Goal: Task Accomplishment & Management: Complete application form

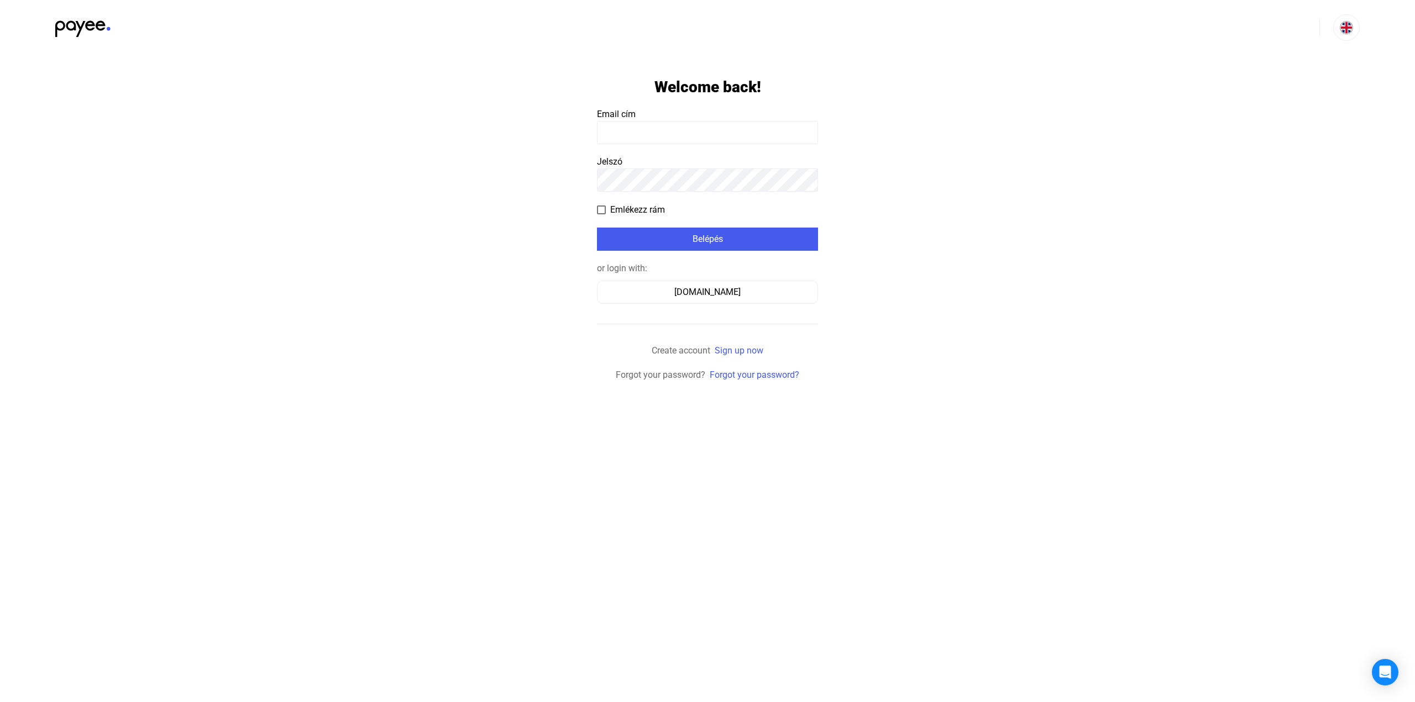
click at [680, 137] on input at bounding box center [707, 132] width 221 height 23
click at [705, 298] on div "Számlázz.hu" at bounding box center [707, 292] width 213 height 13
click at [740, 133] on input at bounding box center [707, 132] width 221 height 23
click at [712, 117] on payee-form-field "Email cím" at bounding box center [707, 126] width 221 height 36
click at [705, 130] on input at bounding box center [707, 132] width 221 height 23
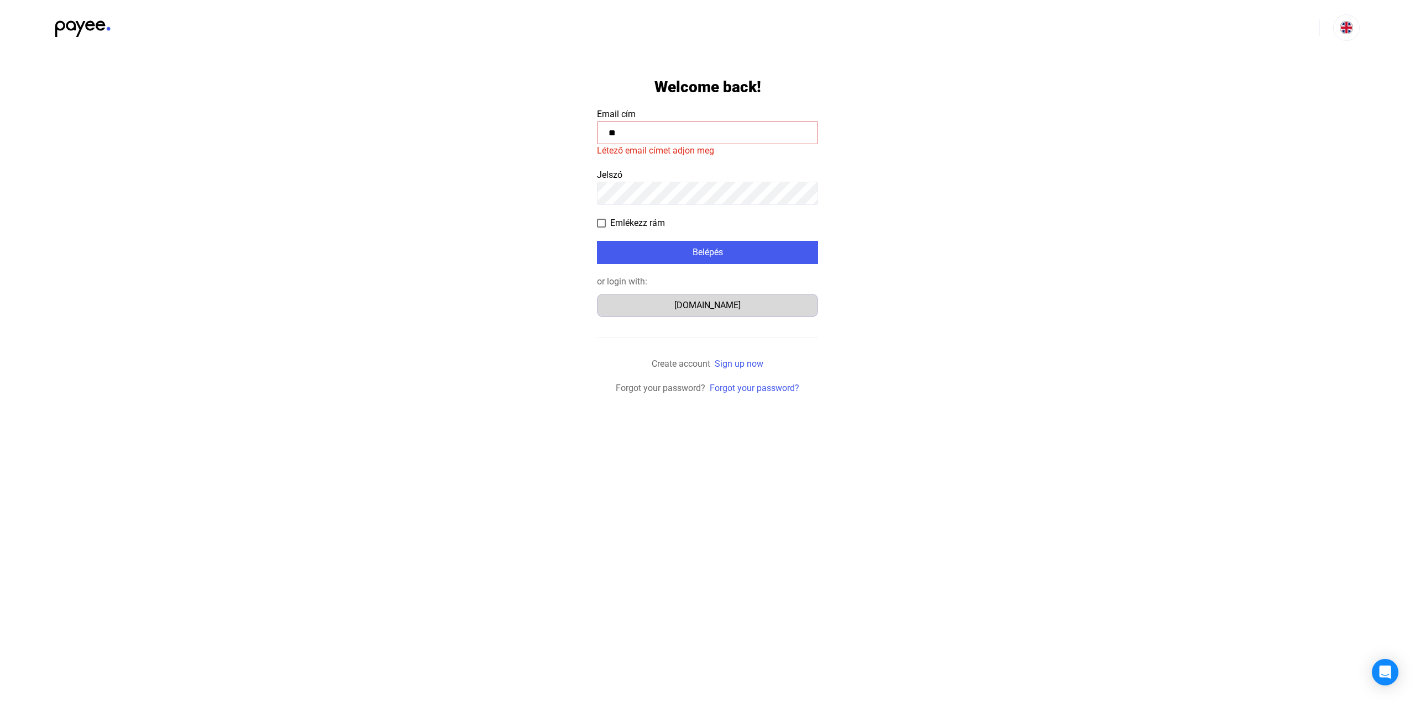
type input "**"
click at [686, 303] on div "Számlázz.hu" at bounding box center [707, 305] width 213 height 13
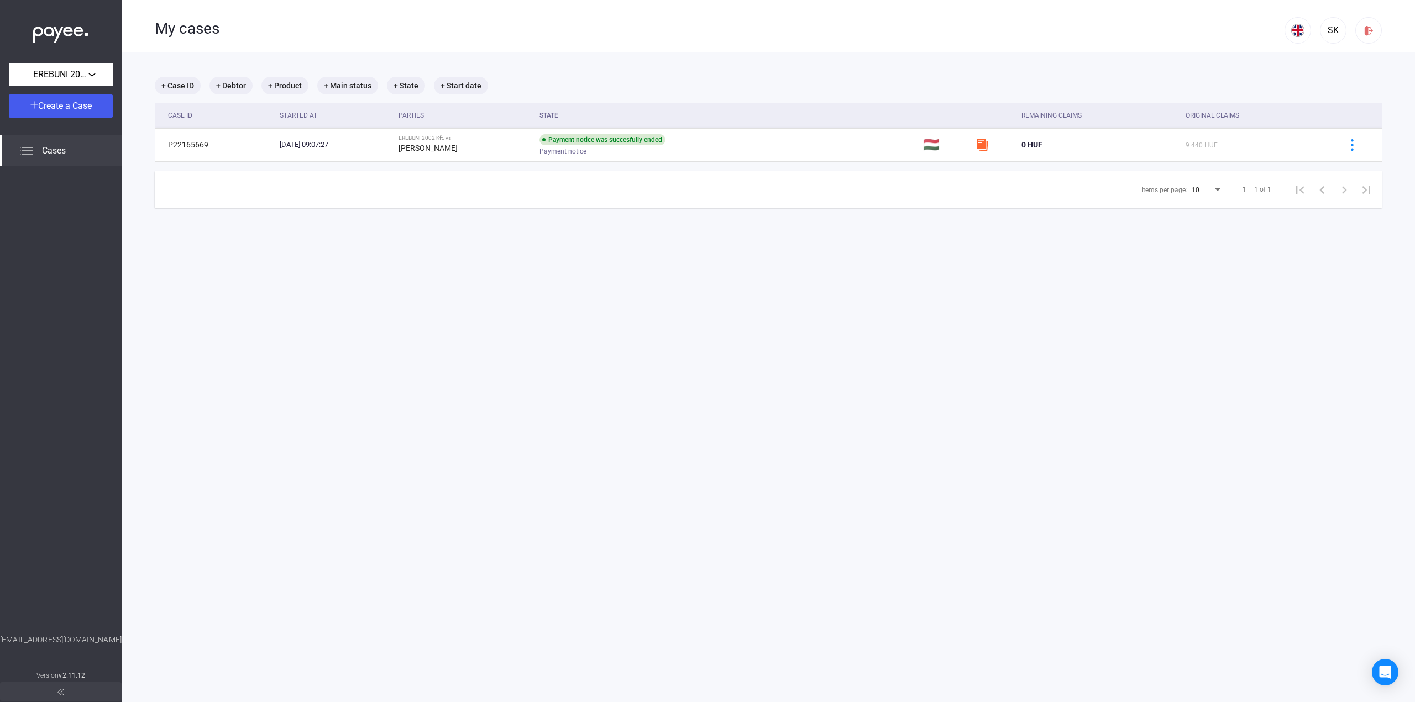
click at [23, 157] on img at bounding box center [26, 150] width 13 height 13
click at [99, 76] on div "EREBUNI 2002 Kft." at bounding box center [60, 75] width 97 height 14
click at [76, 107] on button "EREBUNI 2002 Kft." at bounding box center [64, 99] width 111 height 27
click at [95, 77] on div "EREBUNI 2002 Kft." at bounding box center [60, 75] width 97 height 14
click at [255, 235] on div at bounding box center [707, 351] width 1415 height 702
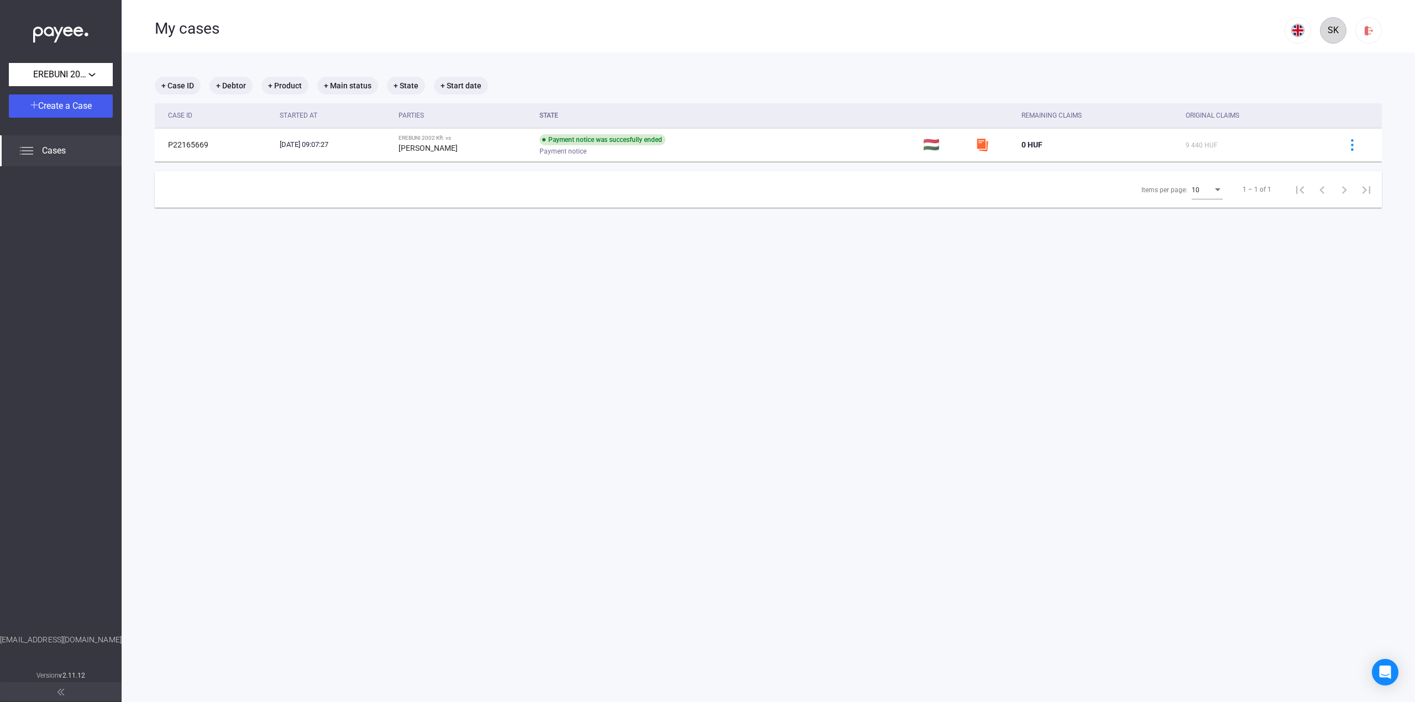
click at [1326, 30] on div "SK" at bounding box center [1333, 30] width 19 height 13
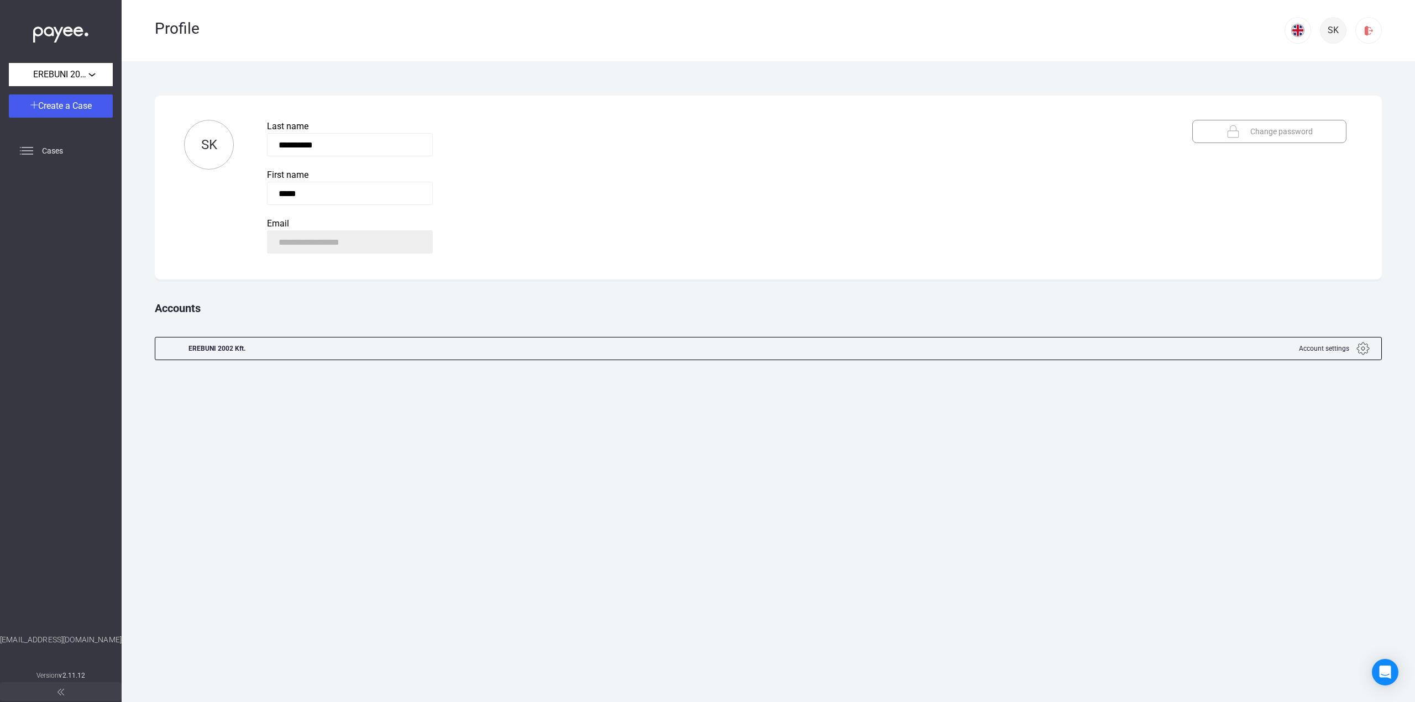
click at [1326, 30] on div "SK" at bounding box center [1333, 30] width 19 height 13
click at [55, 126] on div "EREBUNI 2002 Kft. Create a Case Cases [EMAIL_ADDRESS][DOMAIN_NAME] Version v2.1…" at bounding box center [61, 351] width 122 height 702
click at [174, 31] on div "Profile" at bounding box center [720, 28] width 1130 height 19
click at [58, 112] on div "Create a Case" at bounding box center [60, 105] width 97 height 13
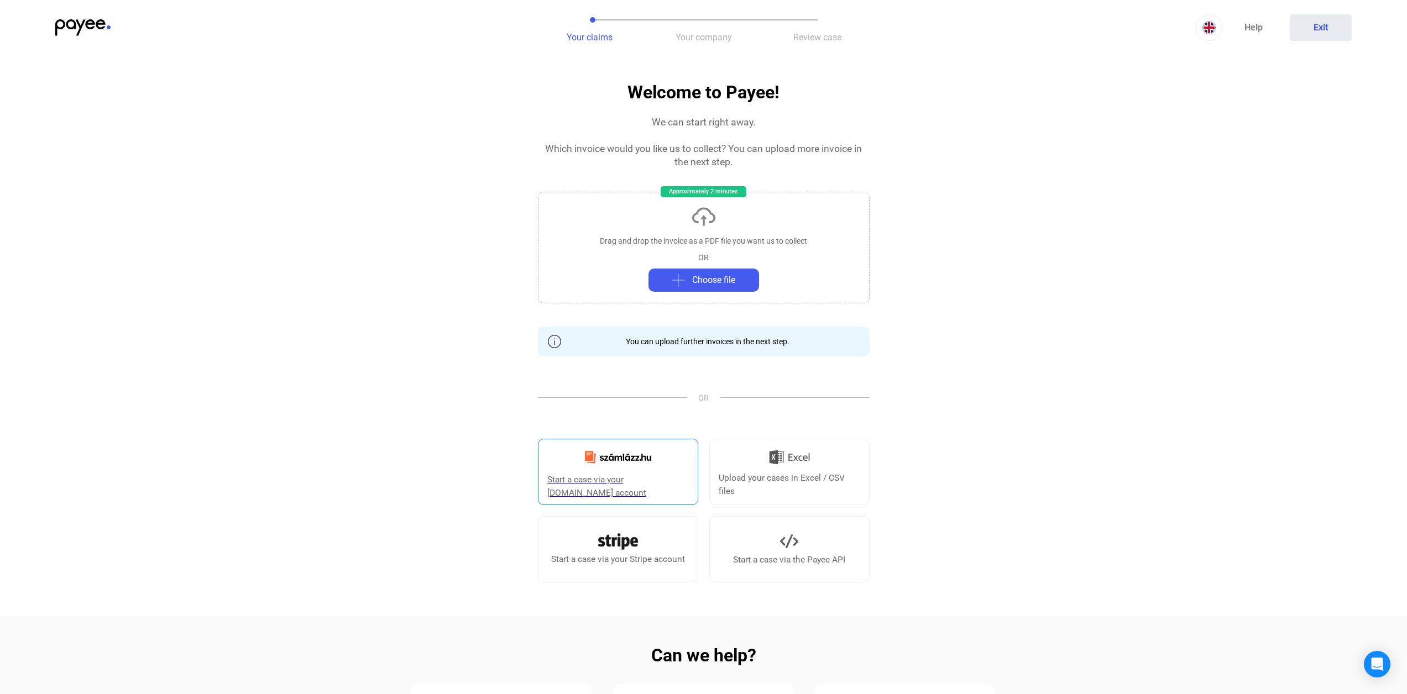
click at [663, 458] on link "Start a case via your [DOMAIN_NAME] account" at bounding box center [618, 472] width 160 height 66
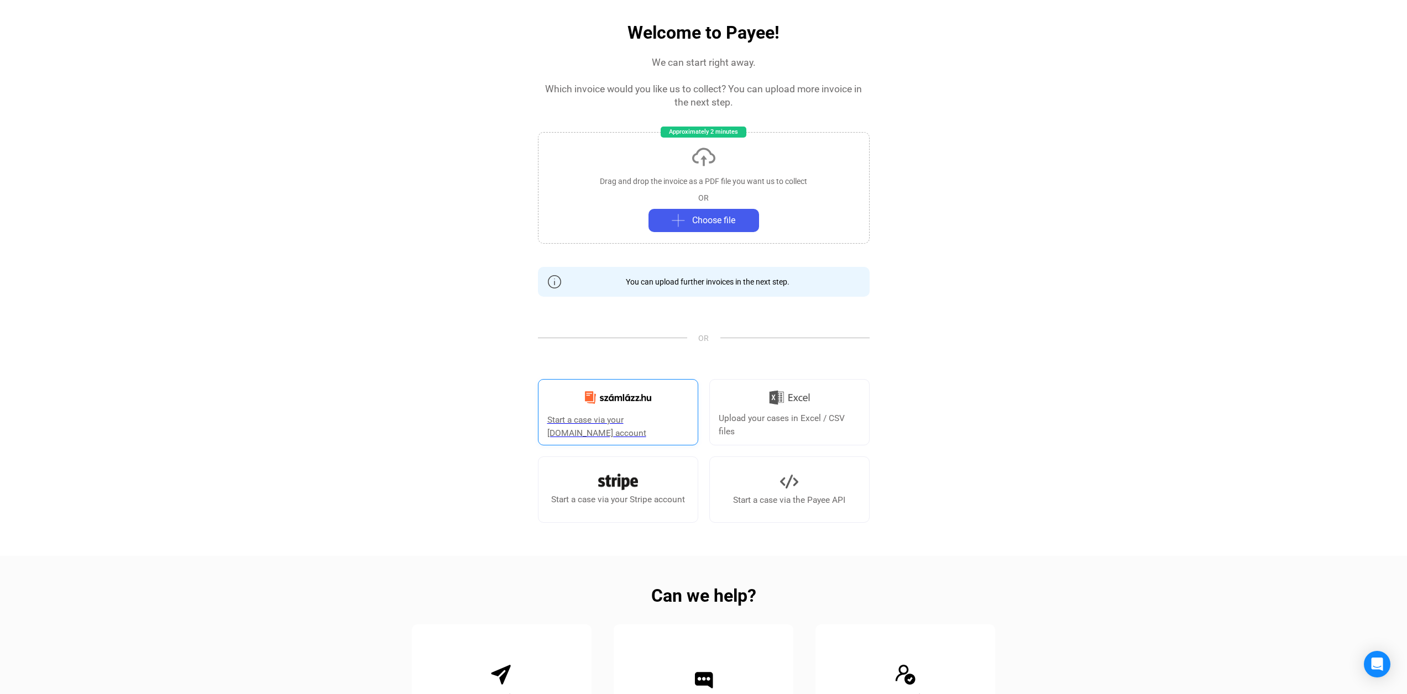
scroll to position [55, 0]
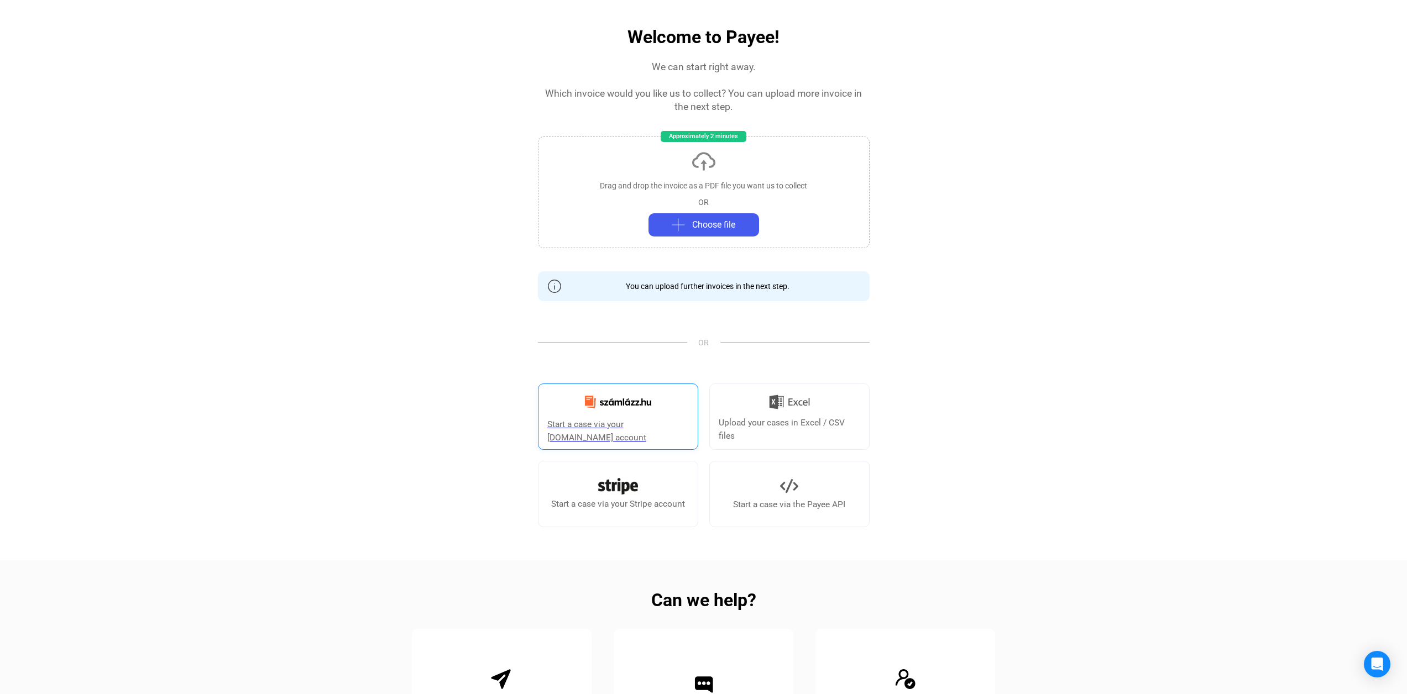
click at [668, 426] on div "Start a case via your [DOMAIN_NAME] account" at bounding box center [617, 431] width 141 height 27
click at [709, 232] on button "Choose file" at bounding box center [703, 224] width 111 height 23
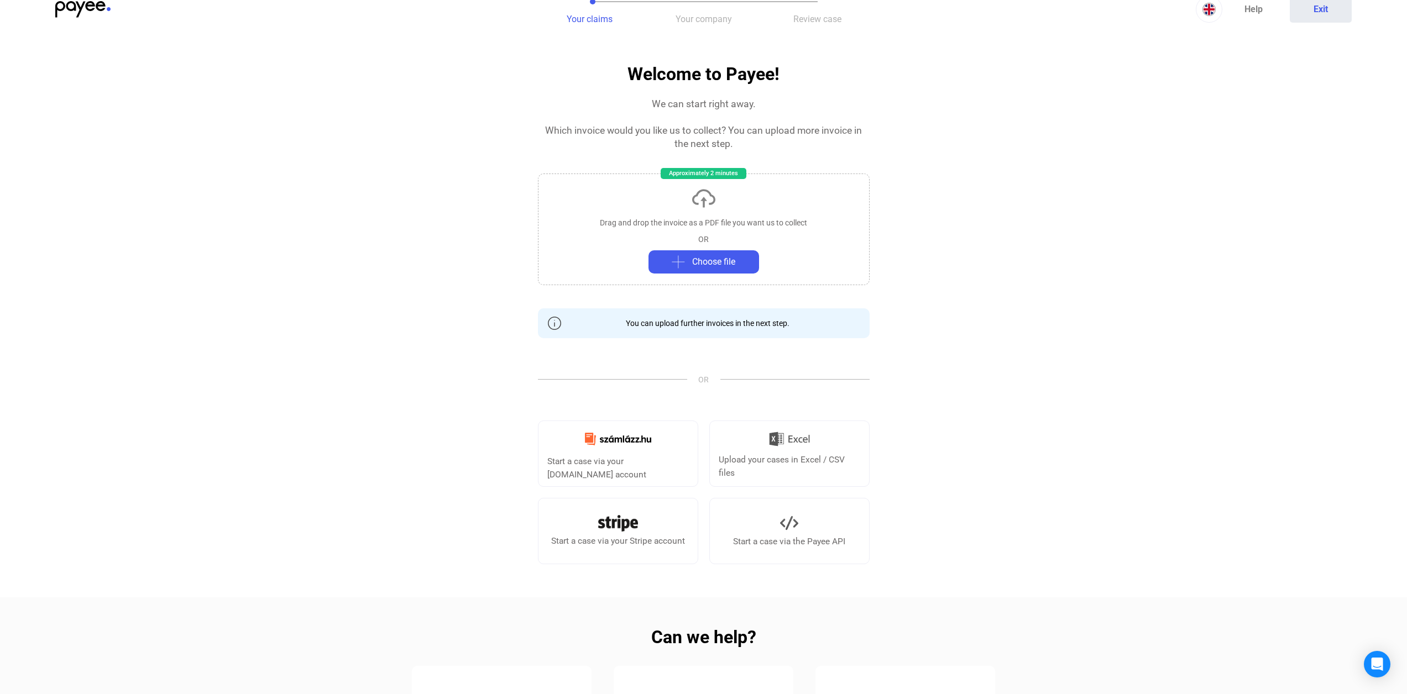
scroll to position [0, 0]
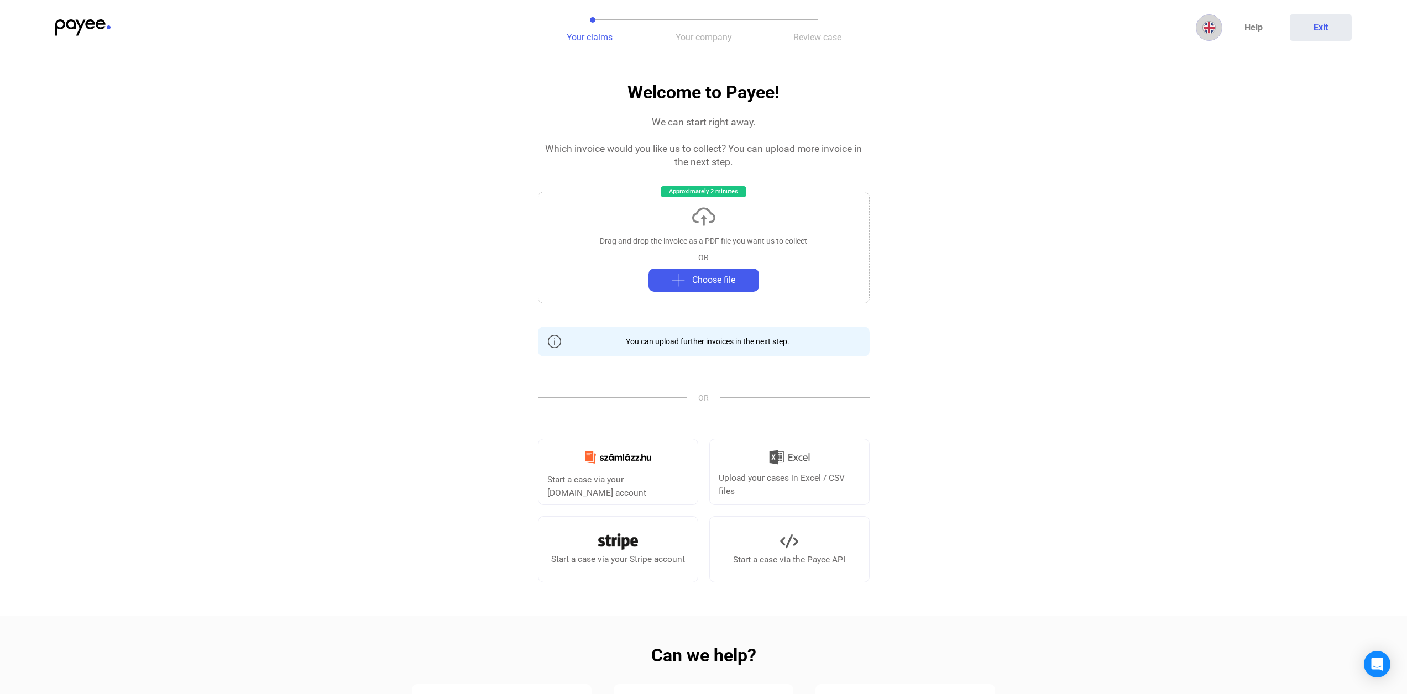
click at [1214, 38] on button at bounding box center [1208, 27] width 27 height 27
click at [1215, 55] on img at bounding box center [1210, 54] width 13 height 13
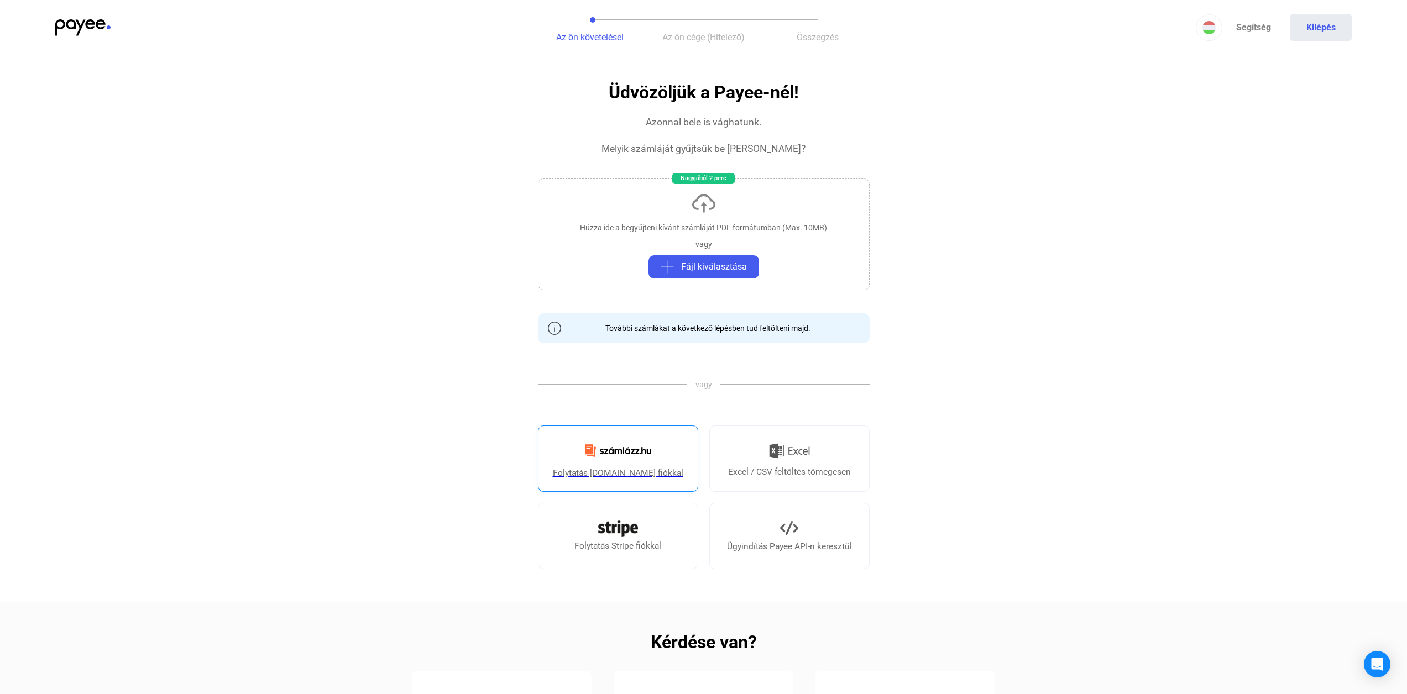
click at [664, 462] on link "Folytatás [DOMAIN_NAME] fiókkal" at bounding box center [618, 459] width 160 height 66
